Goal: Task Accomplishment & Management: Use online tool/utility

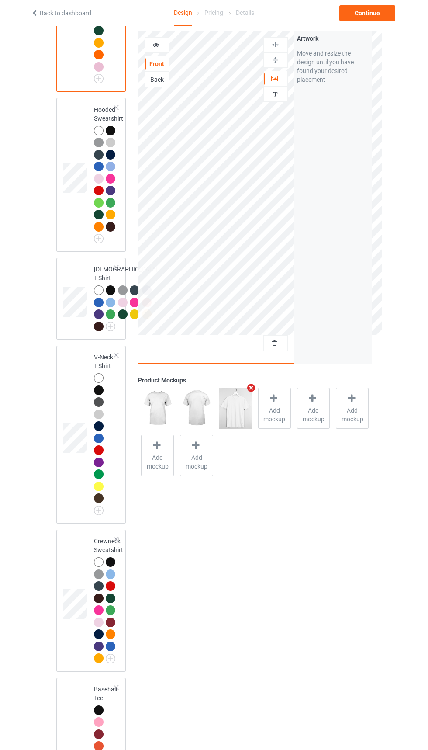
scroll to position [276, 0]
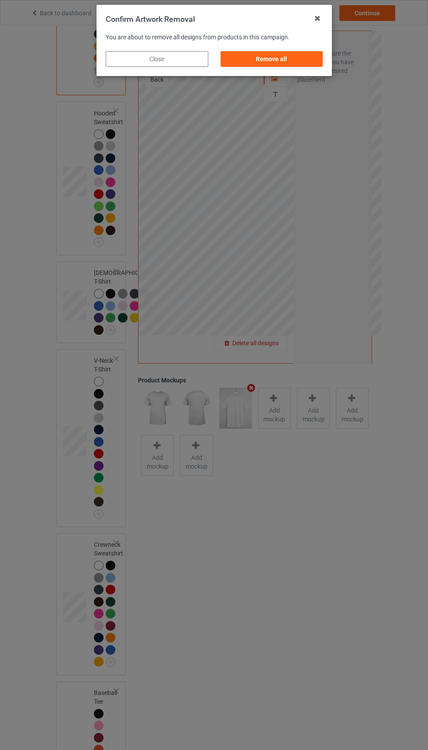
click at [290, 55] on div "Remove all" at bounding box center [271, 59] width 103 height 16
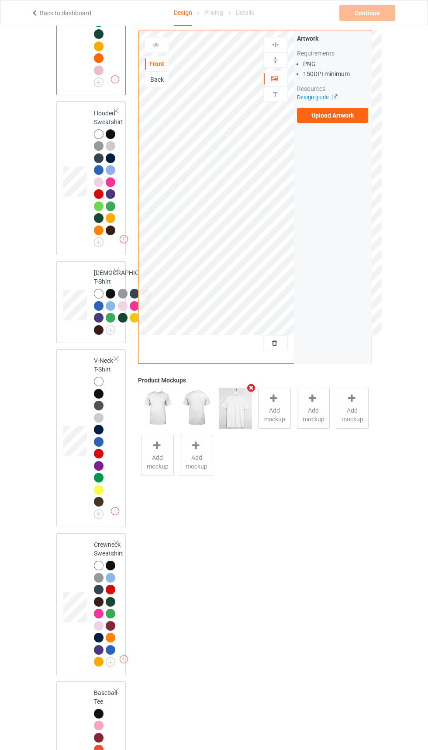
click at [337, 112] on label "Upload Artwork" at bounding box center [333, 115] width 72 height 15
click at [0, 0] on input "Upload Artwork" at bounding box center [0, 0] width 0 height 0
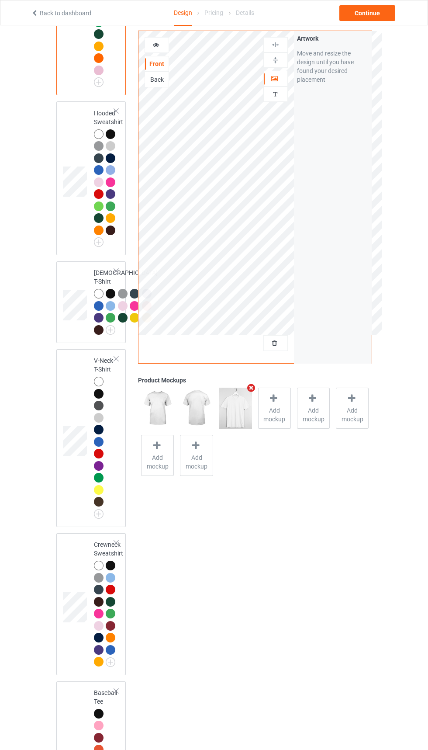
scroll to position [259, 0]
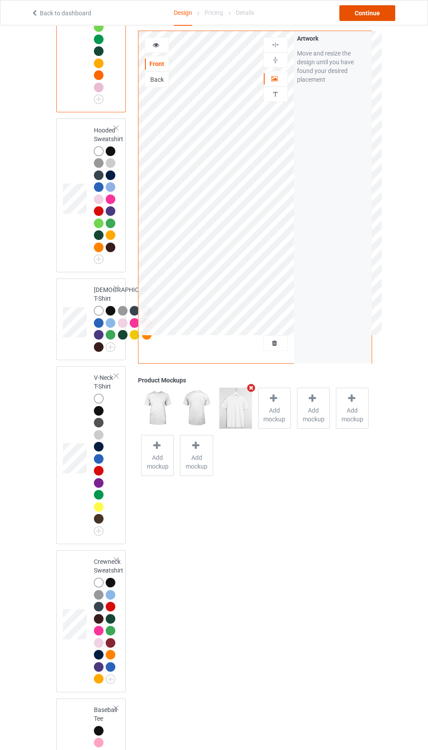
click at [387, 21] on div "Continue" at bounding box center [367, 13] width 56 height 16
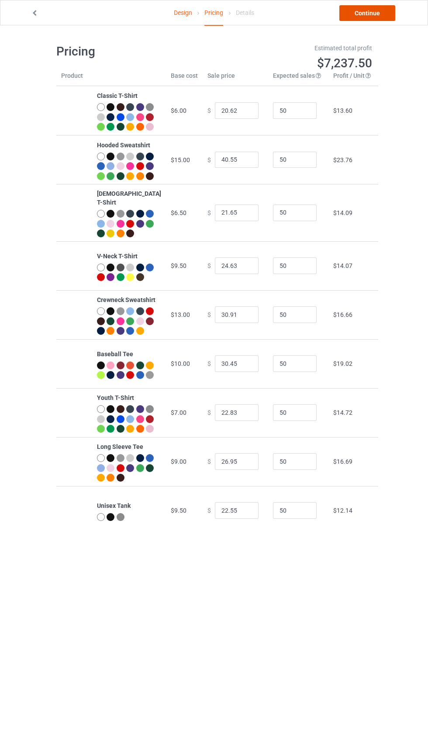
click at [370, 9] on link "Continue" at bounding box center [367, 13] width 56 height 16
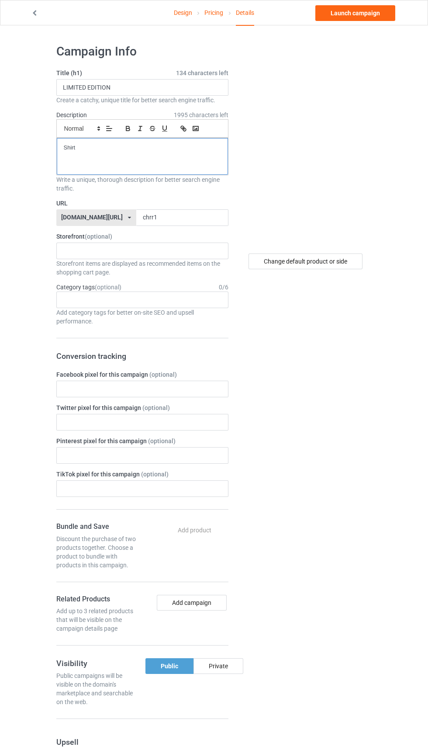
click at [135, 154] on div "Shirt" at bounding box center [142, 156] width 171 height 37
click at [188, 218] on input "chrr1" at bounding box center [182, 217] width 92 height 17
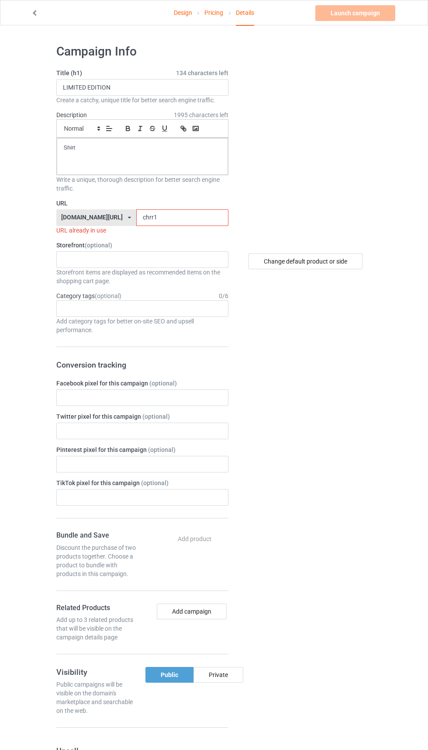
click at [182, 218] on input "chrr1" at bounding box center [182, 217] width 92 height 17
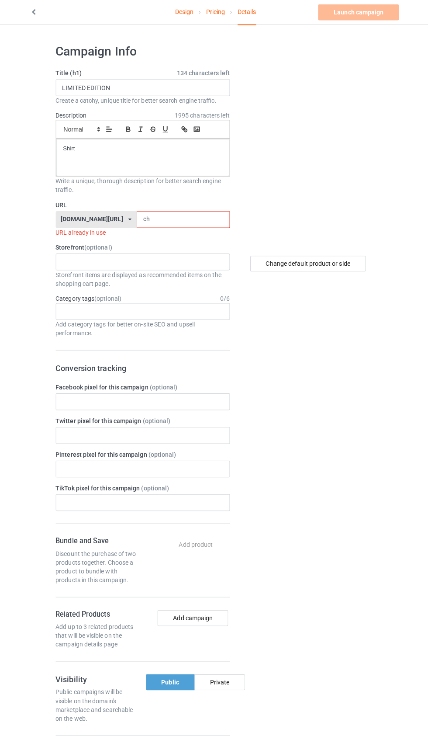
type input "c"
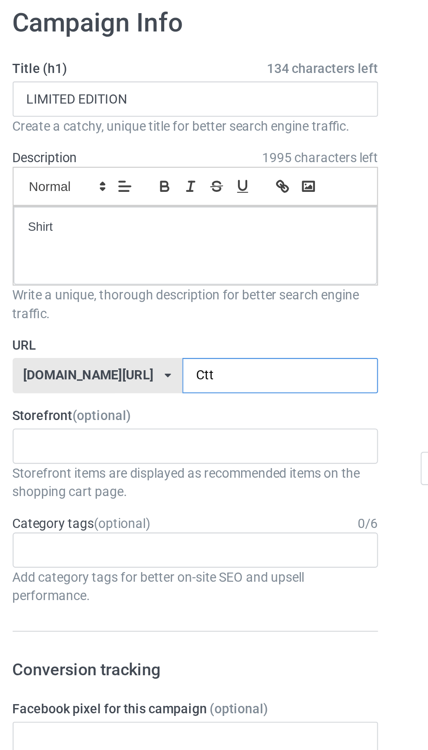
type input "Ctt2"
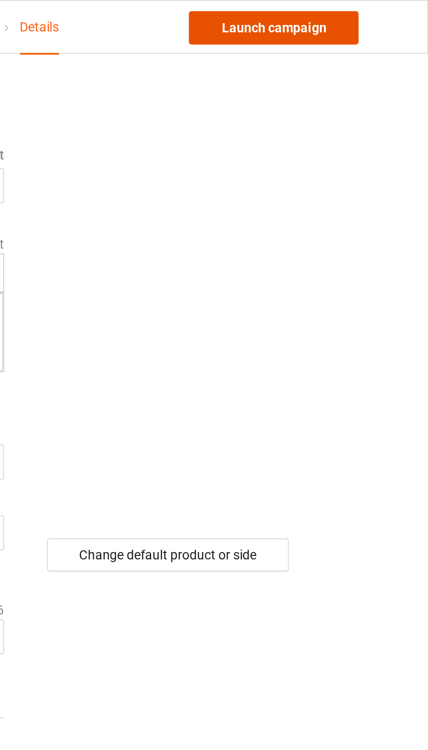
click at [374, 10] on link "Launch campaign" at bounding box center [355, 13] width 80 height 16
